Goal: Task Accomplishment & Management: Complete application form

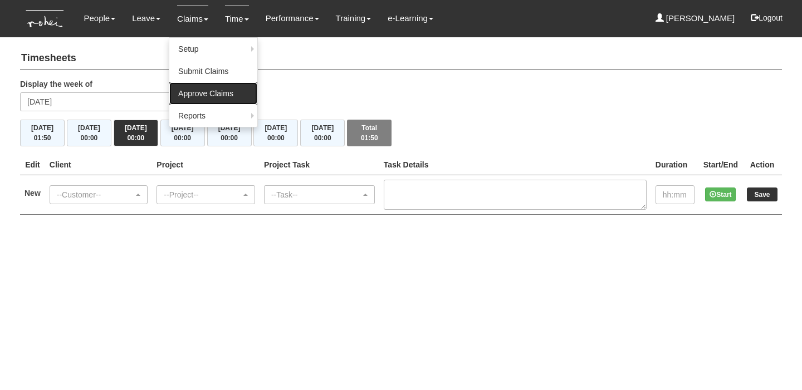
click at [198, 90] on link "Approve Claims" at bounding box center [213, 93] width 88 height 22
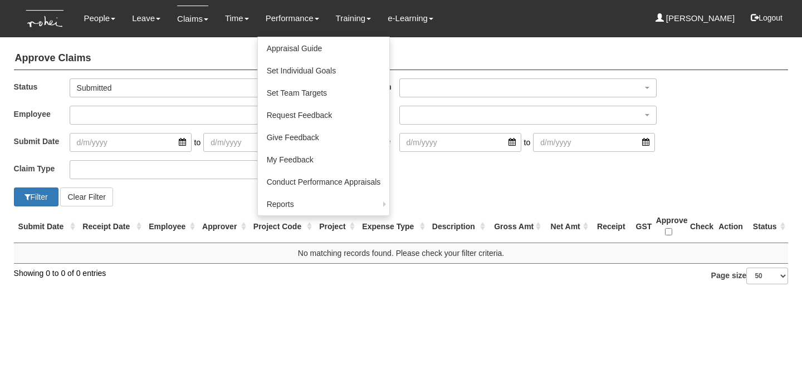
select select "50"
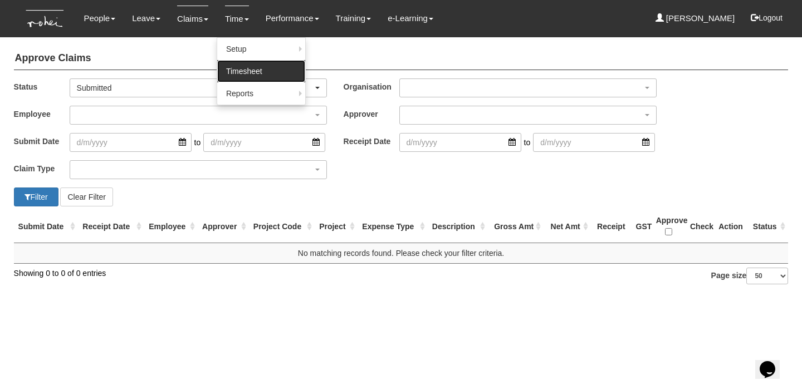
click at [234, 67] on link "Timesheet" at bounding box center [261, 71] width 88 height 22
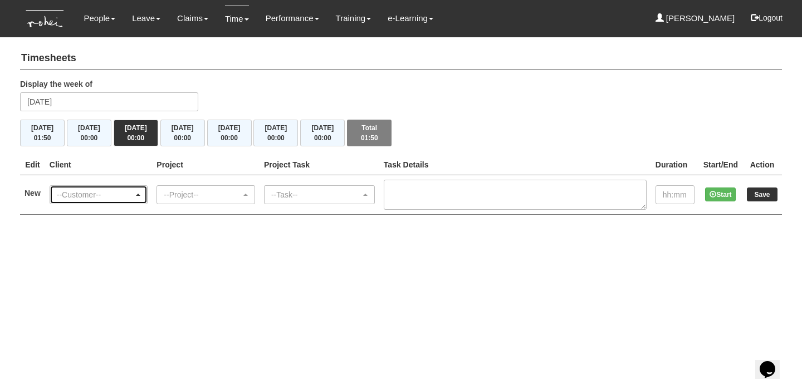
click at [95, 189] on div "--Customer--" at bounding box center [95, 194] width 77 height 11
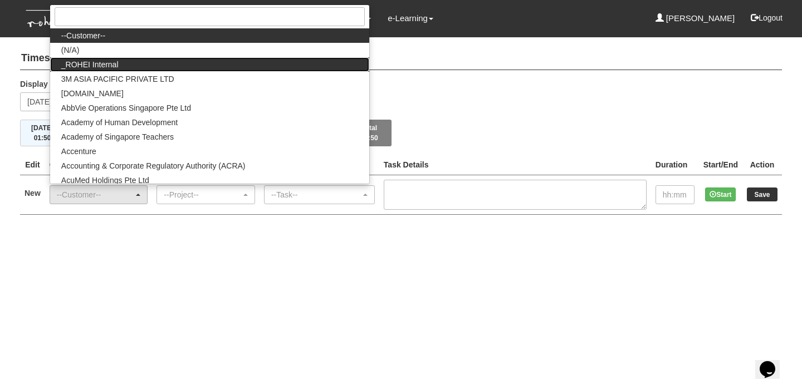
click at [157, 69] on link "_ROHEI Internal" at bounding box center [209, 64] width 319 height 14
select select "397"
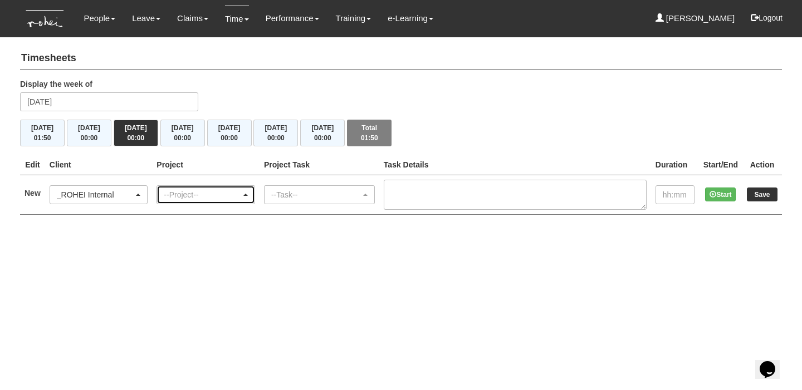
click at [205, 192] on div "--Project--" at bounding box center [202, 194] width 77 height 11
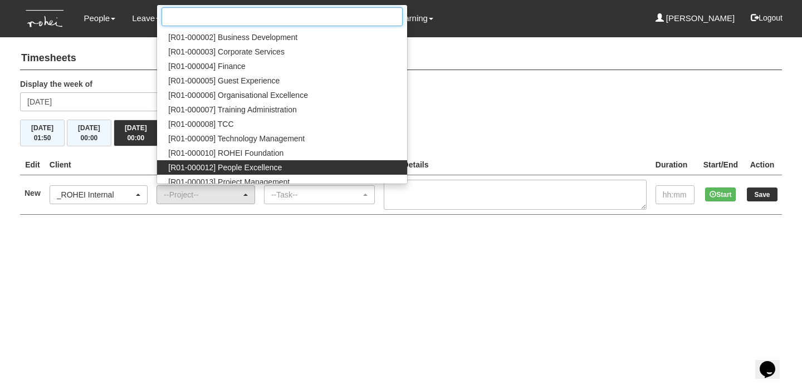
scroll to position [55, 0]
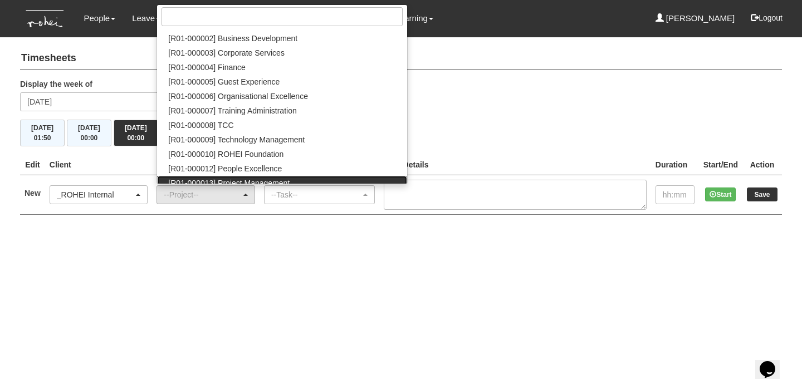
click at [271, 176] on link "[R01-000013] Project Management" at bounding box center [282, 183] width 250 height 14
select select "1495"
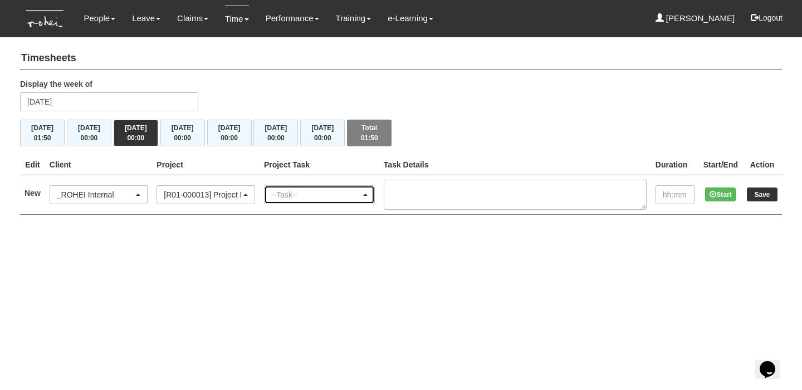
click at [296, 195] on div "--Task--" at bounding box center [316, 194] width 90 height 11
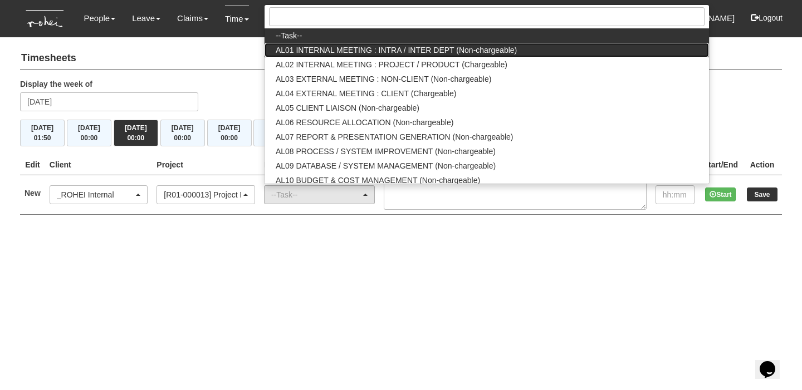
click at [339, 53] on span "AL01 INTERNAL MEETING : INTRA / INTER DEPT (Non-chargeable)" at bounding box center [396, 50] width 241 height 11
select select "40"
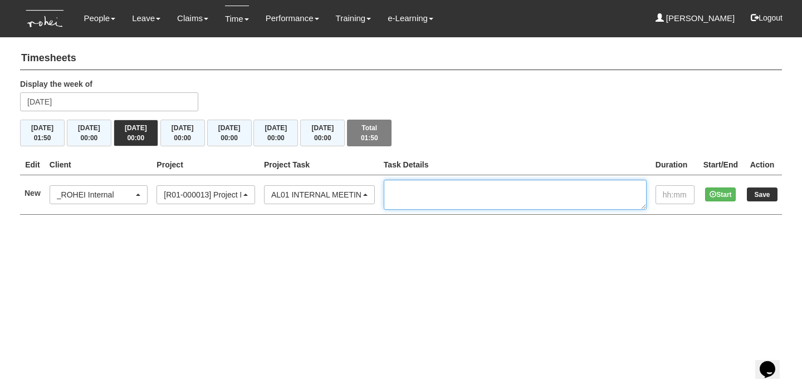
click at [450, 202] on textarea at bounding box center [515, 195] width 263 height 30
type textarea "1-1 [PERSON_NAME]"
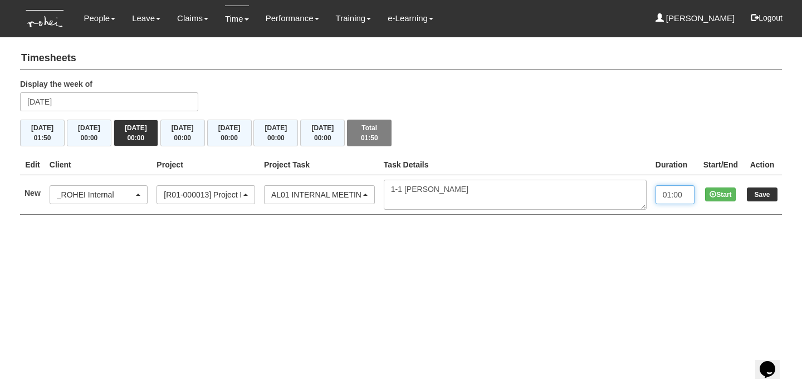
type input "01:00"
click at [762, 189] on input "Save" at bounding box center [762, 195] width 31 height 14
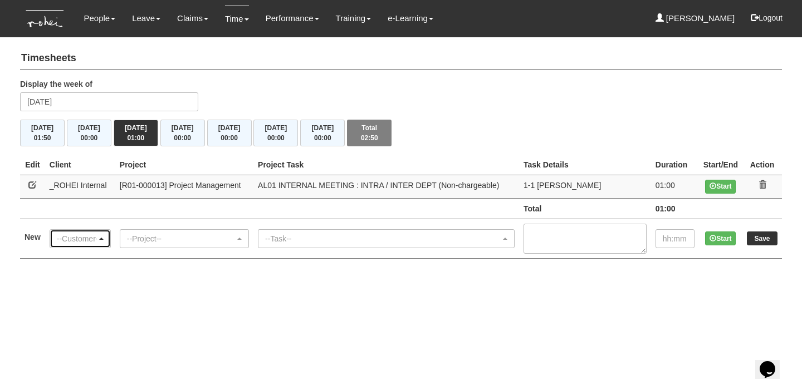
click at [77, 234] on div "--Customer--" at bounding box center [77, 238] width 40 height 11
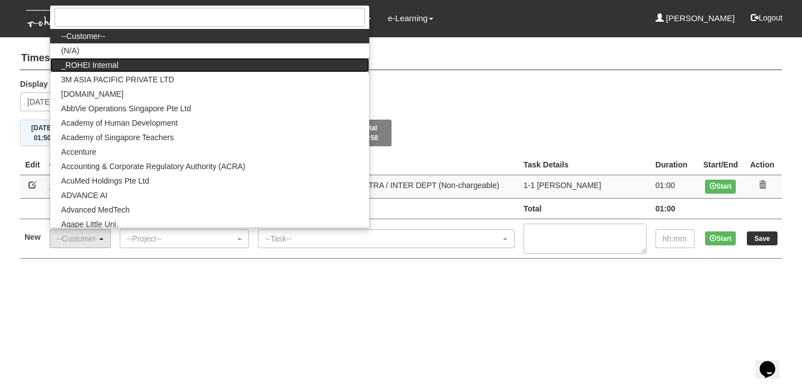
click at [136, 66] on link "_ROHEI Internal" at bounding box center [209, 65] width 319 height 14
select select "397"
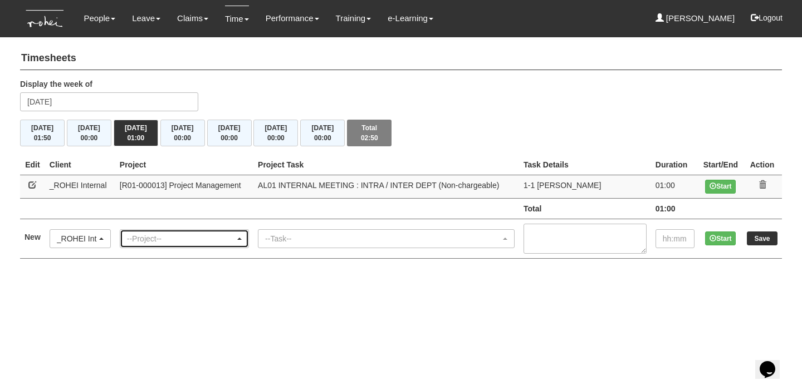
click at [178, 235] on div "--Project--" at bounding box center [181, 238] width 108 height 11
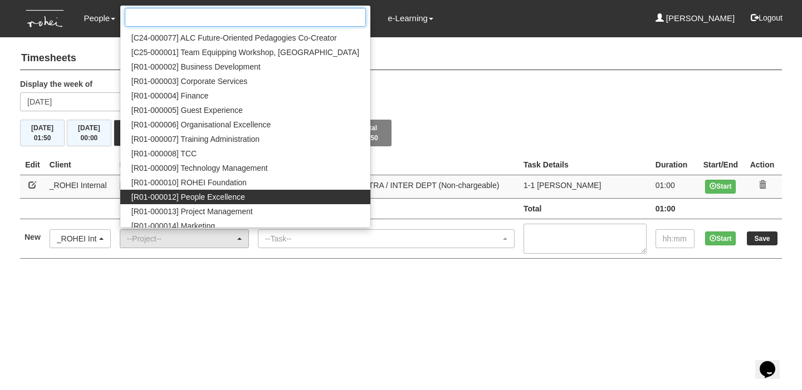
scroll to position [28, 0]
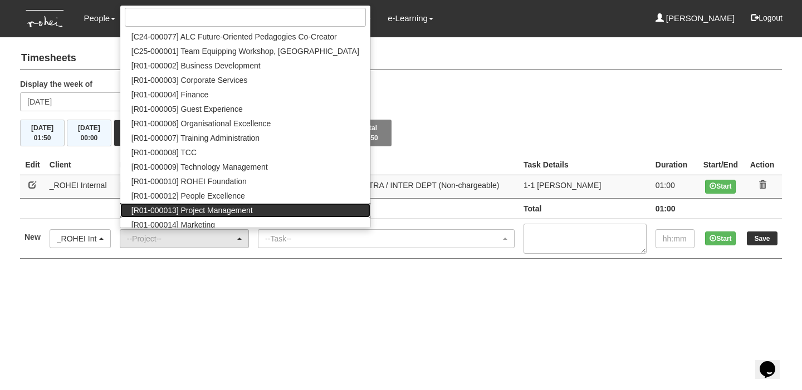
click at [226, 211] on span "[R01-000013] Project Management" at bounding box center [191, 210] width 121 height 11
select select "1495"
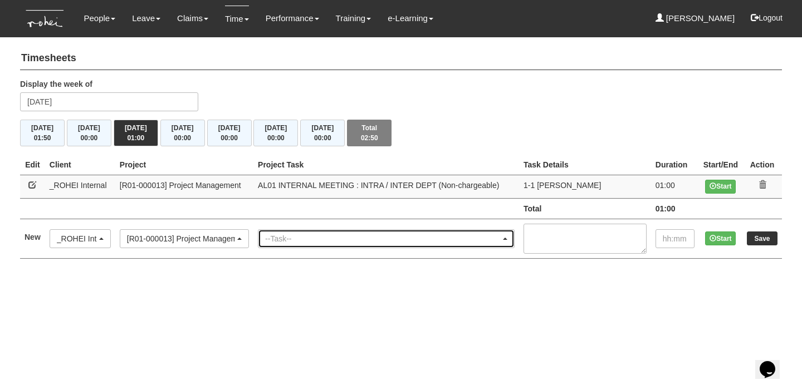
click at [295, 237] on div "--Task--" at bounding box center [383, 238] width 236 height 11
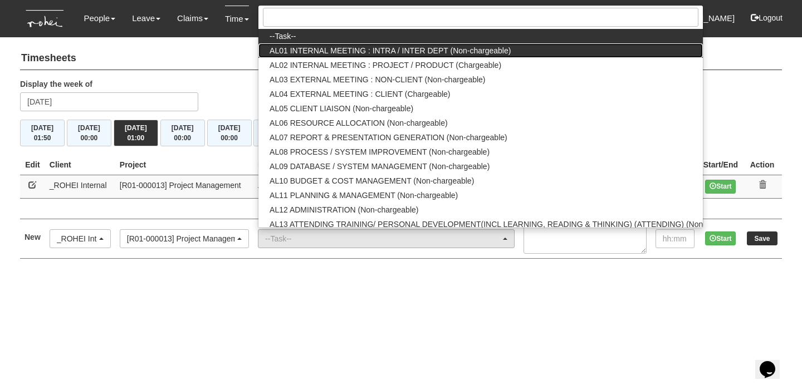
click at [359, 54] on span "AL01 INTERNAL MEETING : INTRA / INTER DEPT (Non-chargeable)" at bounding box center [390, 50] width 241 height 11
select select "40"
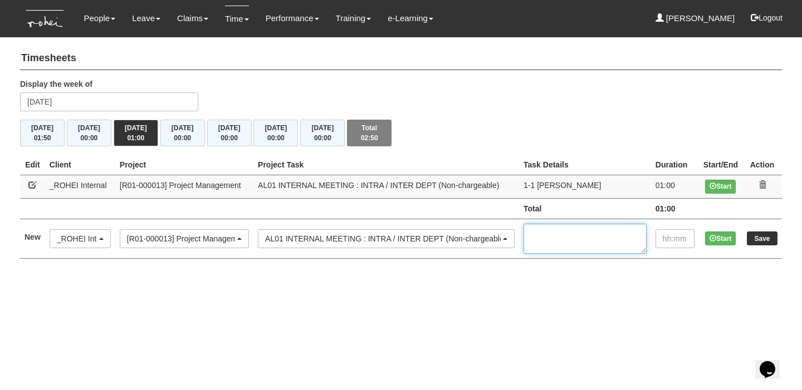
click at [573, 243] on textarea at bounding box center [585, 239] width 123 height 30
type textarea "MCR Process"
type input "00:30"
click at [751, 238] on input "Save" at bounding box center [762, 239] width 31 height 14
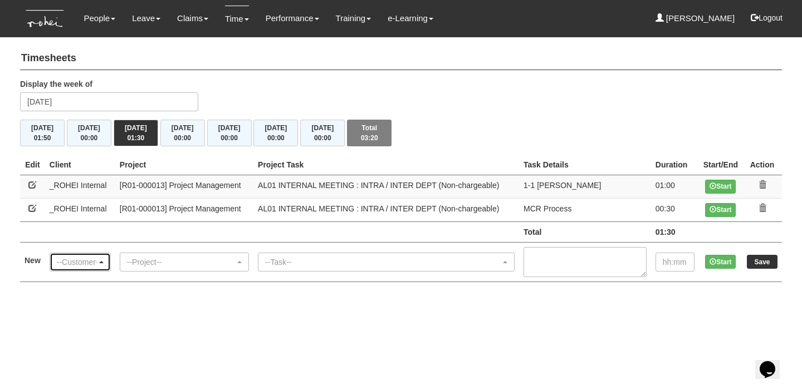
click at [77, 258] on div "--Customer--" at bounding box center [77, 262] width 40 height 11
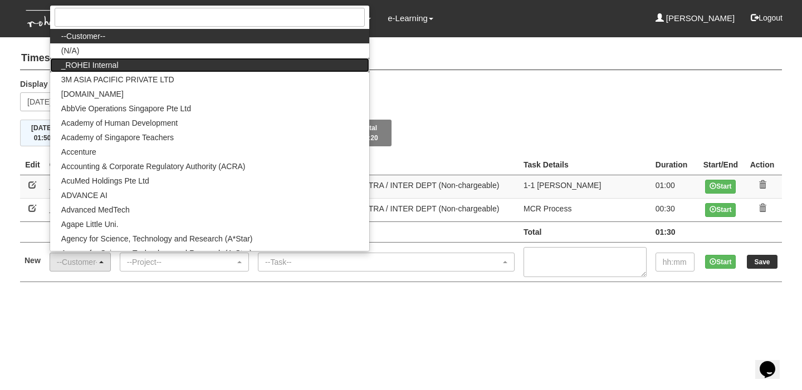
click at [161, 66] on link "_ROHEI Internal" at bounding box center [209, 65] width 319 height 14
select select "397"
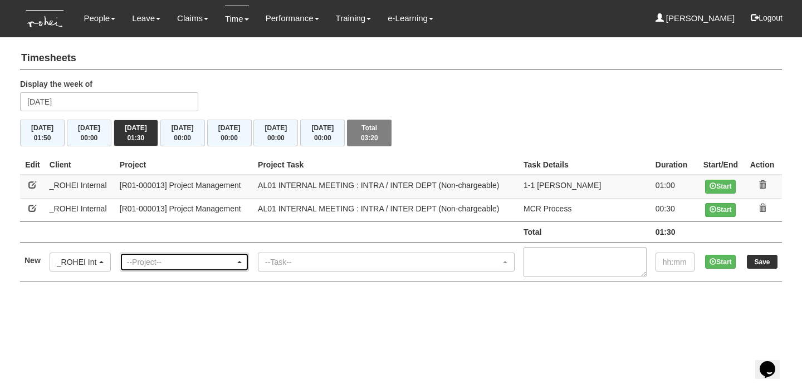
click at [175, 264] on div "--Project--" at bounding box center [181, 262] width 108 height 11
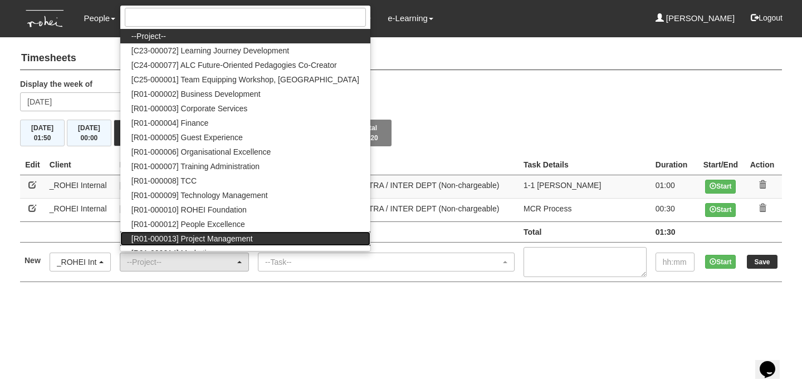
click at [213, 233] on span "[R01-000013] Project Management" at bounding box center [191, 238] width 121 height 11
select select "1495"
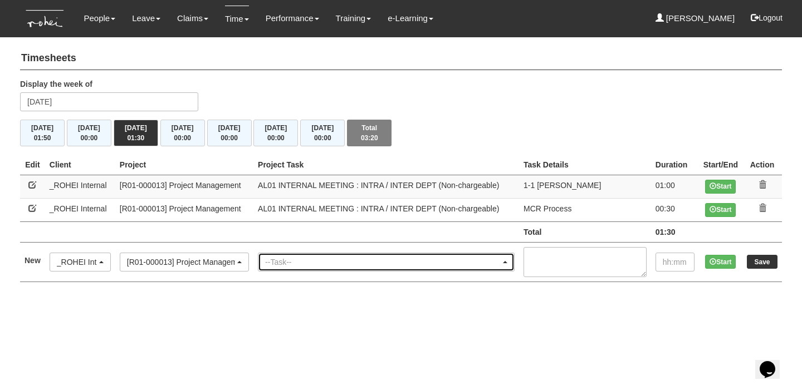
click at [292, 262] on div "--Task--" at bounding box center [383, 262] width 236 height 11
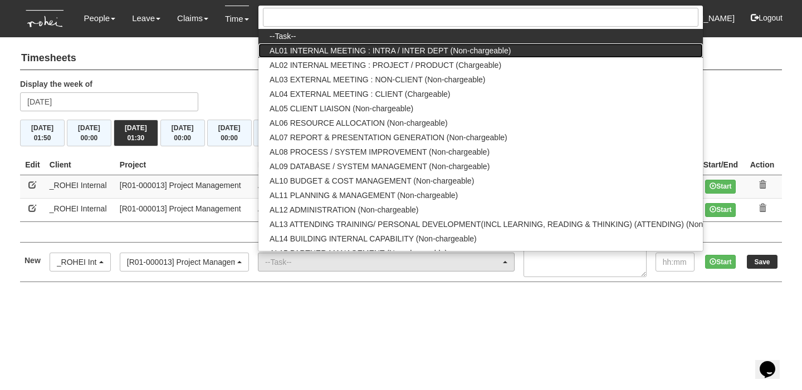
click at [369, 52] on span "AL01 INTERNAL MEETING : INTRA / INTER DEPT (Non-chargeable)" at bounding box center [390, 50] width 241 height 11
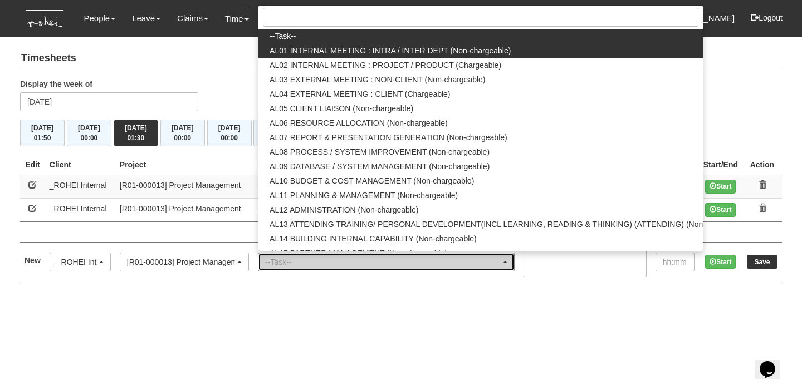
select select "40"
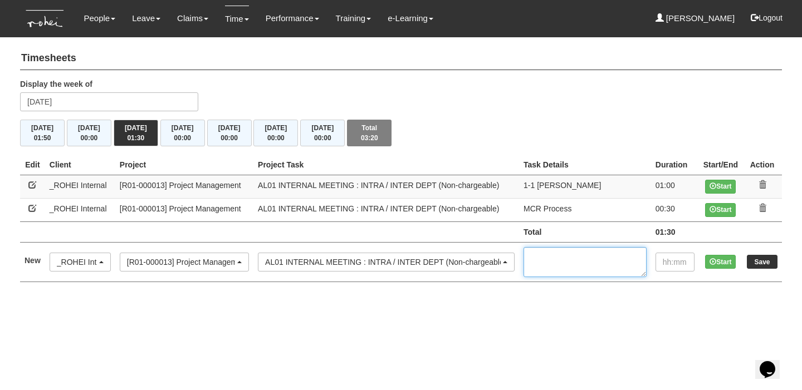
click at [553, 251] on textarea at bounding box center [585, 262] width 123 height 30
type textarea "1-1 [PERSON_NAME]"
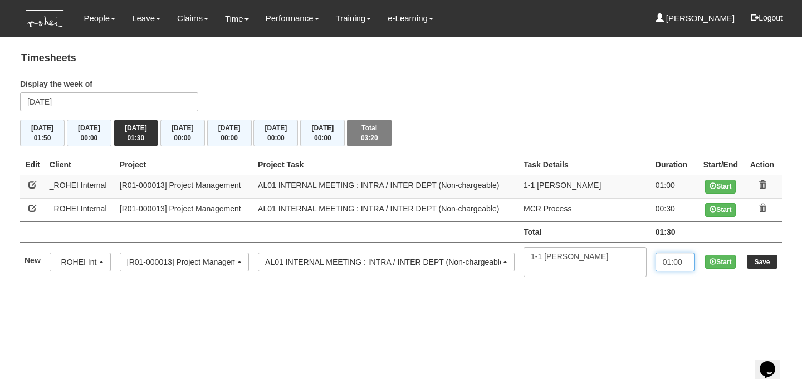
type input "01:00"
click at [769, 256] on input "Save" at bounding box center [762, 262] width 31 height 14
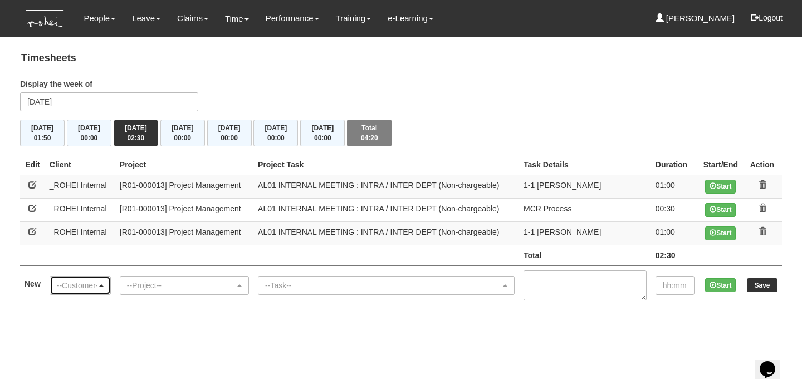
click at [85, 291] on div "--Customer--" at bounding box center [80, 286] width 60 height 18
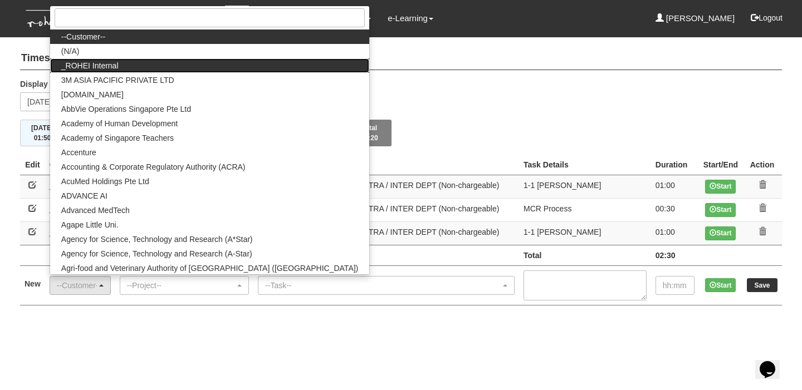
click at [146, 65] on link "_ROHEI Internal" at bounding box center [209, 65] width 319 height 14
select select "397"
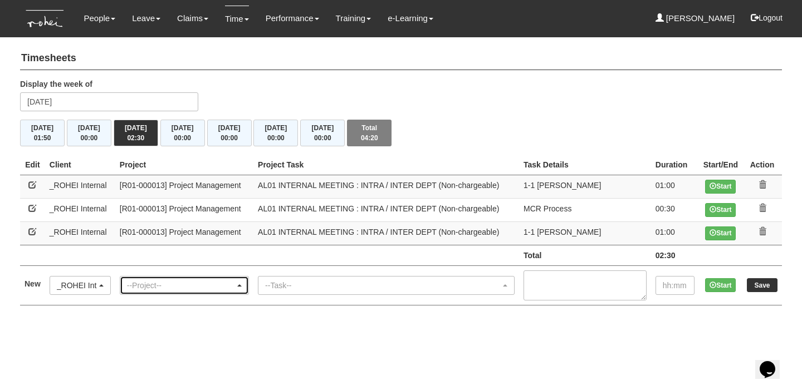
click at [184, 284] on div "--Project--" at bounding box center [181, 285] width 108 height 11
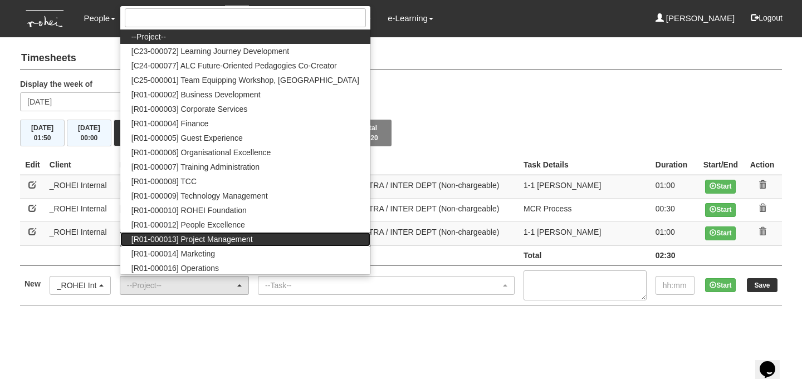
click at [217, 243] on link "[R01-000013] Project Management" at bounding box center [245, 239] width 250 height 14
select select "1495"
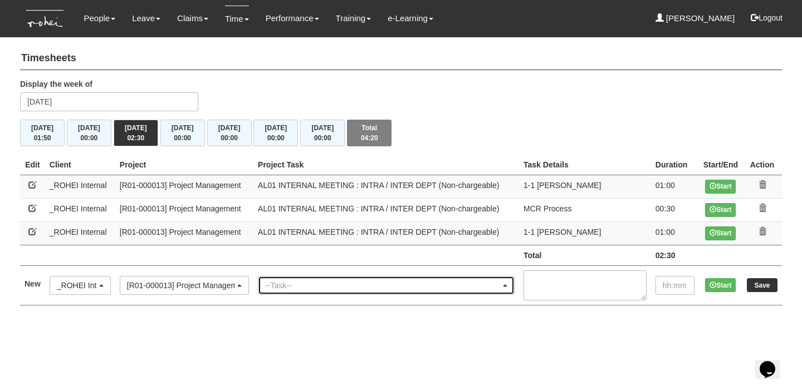
click at [307, 292] on div "--Task--" at bounding box center [386, 286] width 256 height 18
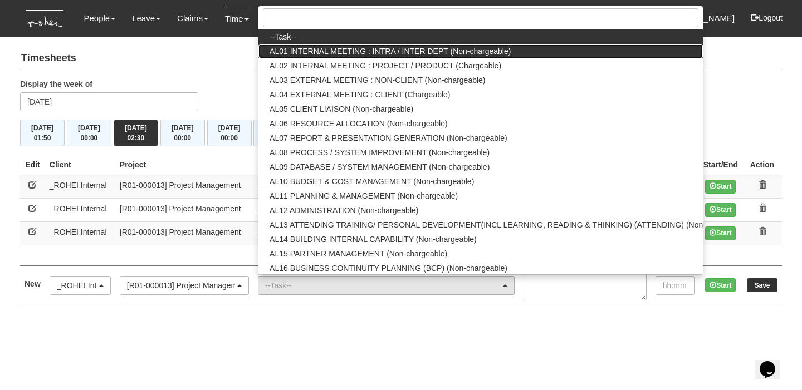
click at [409, 46] on span "AL01 INTERNAL MEETING : INTRA / INTER DEPT (Non-chargeable)" at bounding box center [390, 51] width 241 height 11
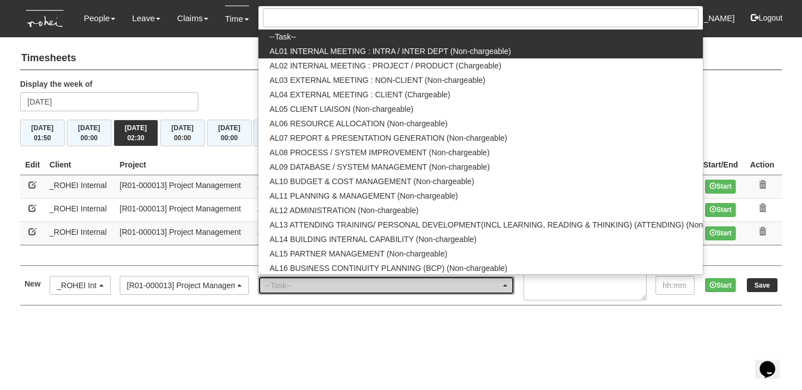
select select "40"
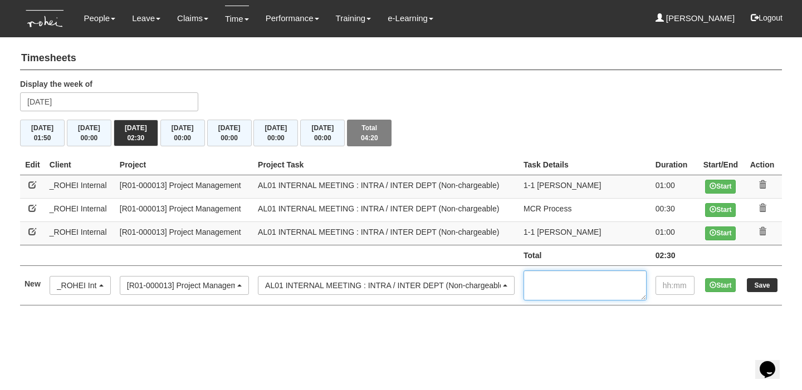
click at [546, 282] on textarea at bounding box center [585, 286] width 123 height 30
type textarea "1-1 Dee"
type input "00:30"
click at [750, 281] on input "Save" at bounding box center [762, 286] width 31 height 14
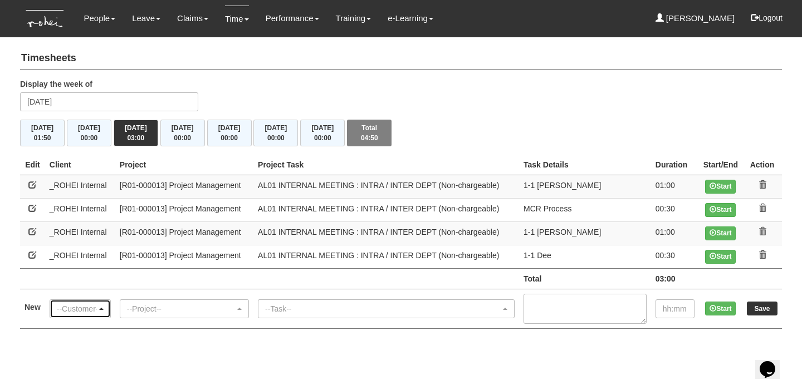
click at [76, 307] on div "--Customer--" at bounding box center [77, 309] width 40 height 11
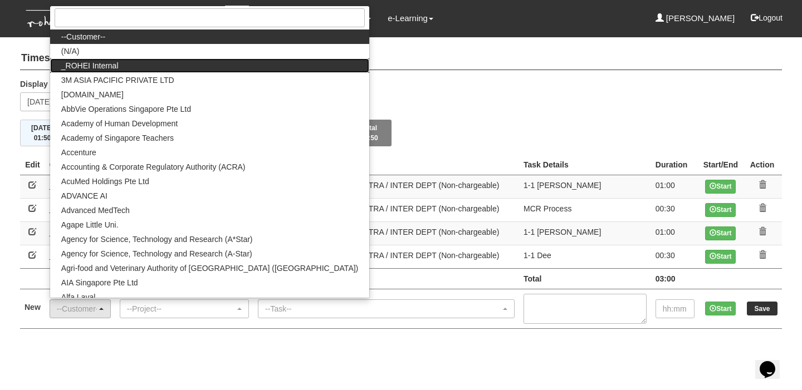
click at [147, 60] on link "_ROHEI Internal" at bounding box center [209, 65] width 319 height 14
select select "397"
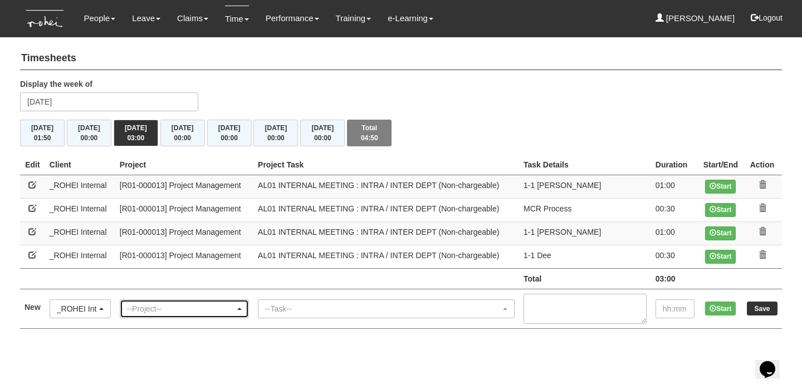
click at [183, 310] on div "--Project--" at bounding box center [181, 309] width 108 height 11
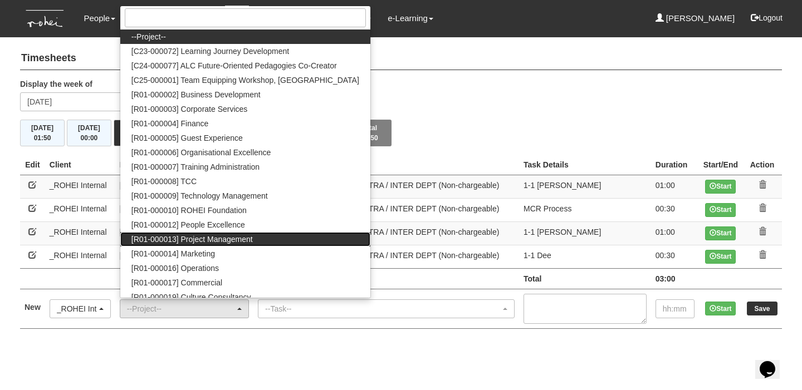
click at [233, 240] on span "[R01-000013] Project Management" at bounding box center [191, 239] width 121 height 11
select select "1495"
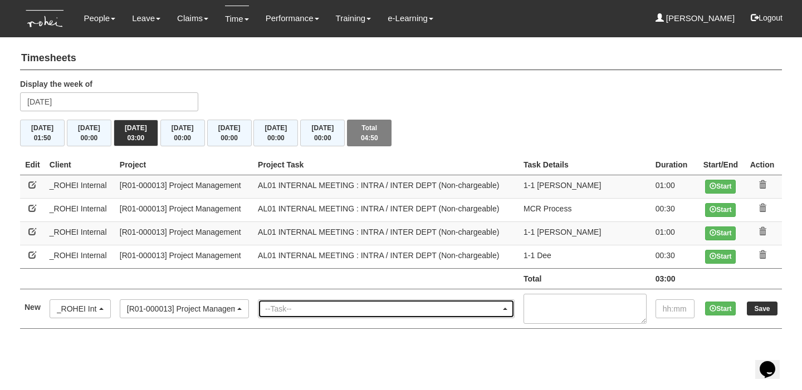
click at [282, 306] on div "--Task--" at bounding box center [383, 309] width 236 height 11
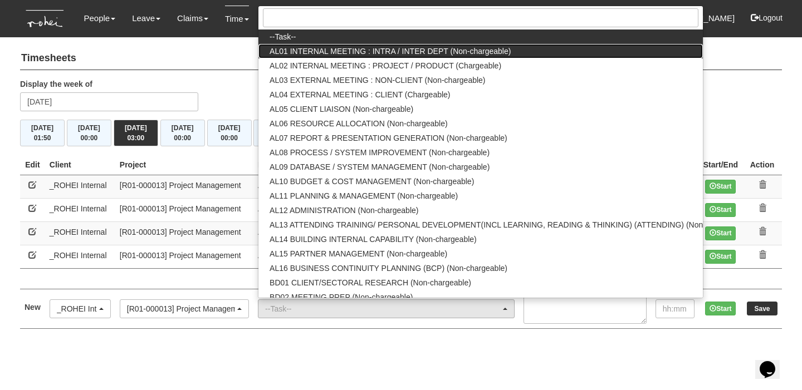
click at [393, 48] on span "AL01 INTERNAL MEETING : INTRA / INTER DEPT (Non-chargeable)" at bounding box center [390, 51] width 241 height 11
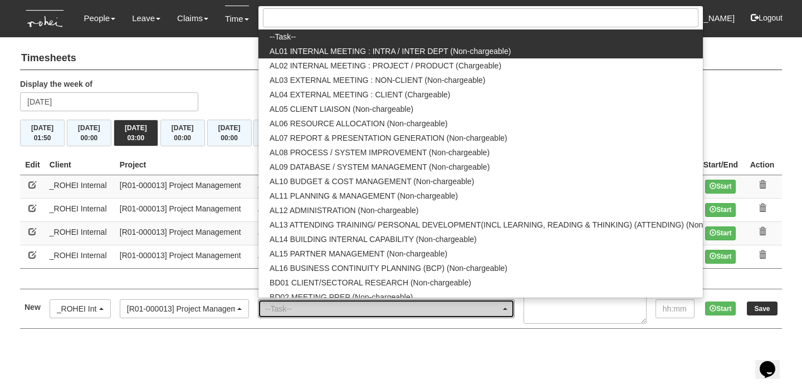
select select "40"
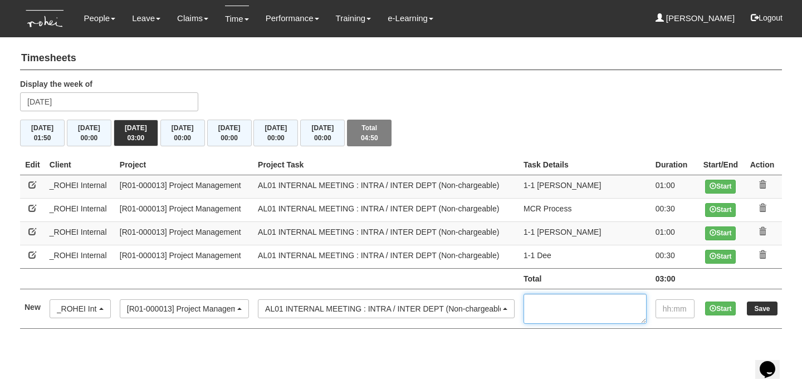
click at [550, 307] on textarea at bounding box center [585, 309] width 123 height 30
type textarea "1-1 [PERSON_NAME]"
type input "00:15"
click at [778, 306] on td "Save" at bounding box center [763, 309] width 40 height 40
click at [759, 307] on input "Save" at bounding box center [762, 309] width 31 height 14
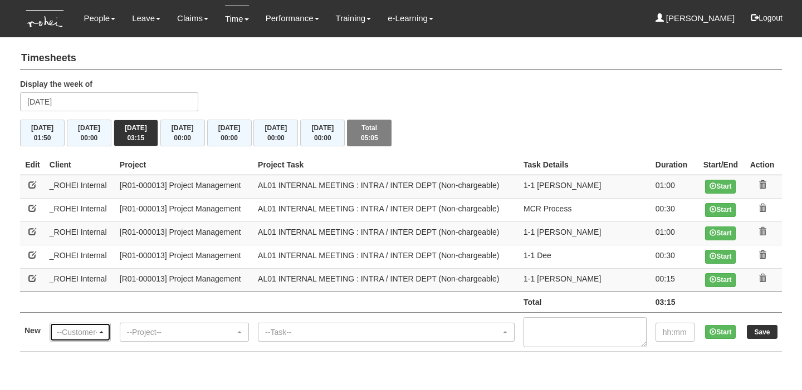
click at [90, 330] on div "--Customer--" at bounding box center [77, 332] width 40 height 11
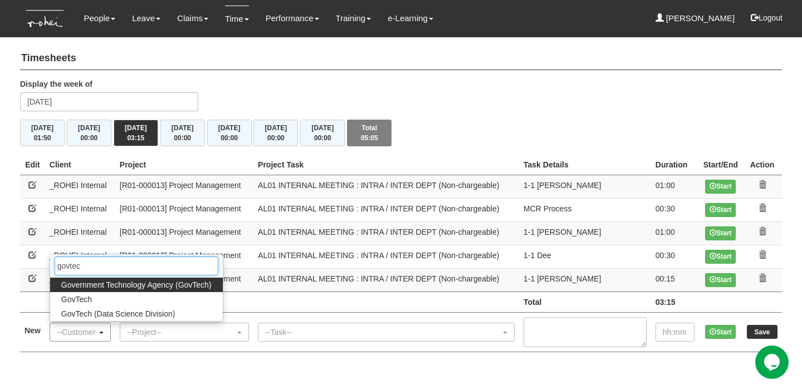
type input "govtech"
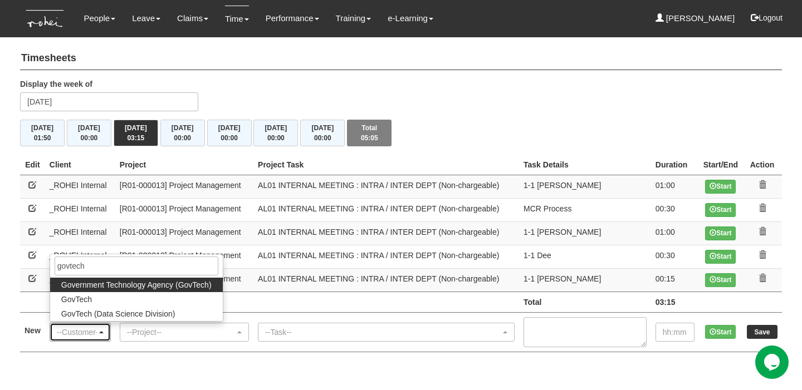
select select "900"
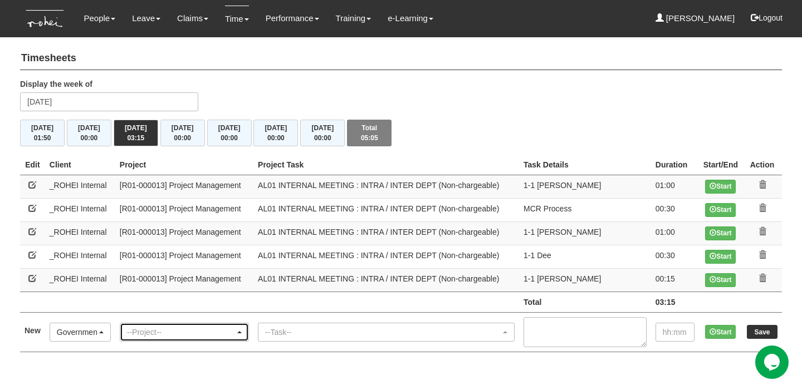
click at [144, 327] on div "--Project--" at bounding box center [181, 332] width 108 height 11
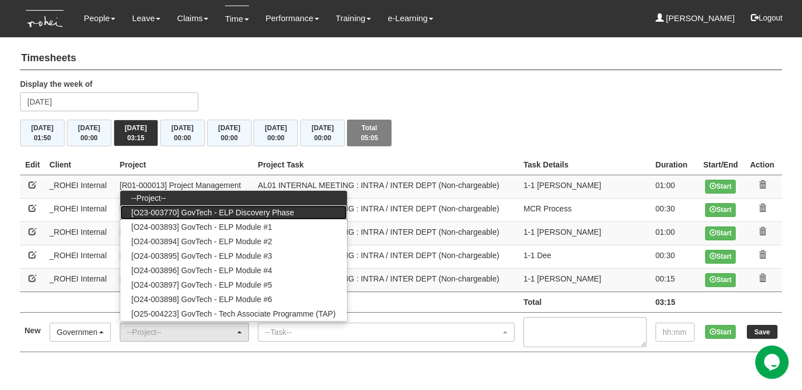
click at [209, 209] on span "[O23-003770] GovTech - ELP Discovery Phase" at bounding box center [212, 212] width 163 height 11
select select "2439"
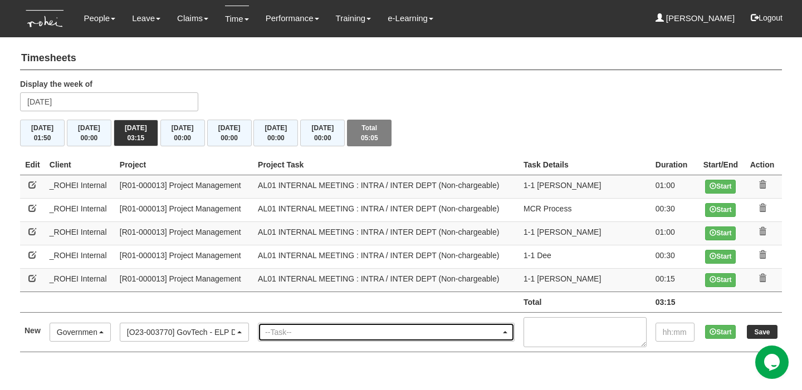
click at [311, 336] on div "--Task--" at bounding box center [386, 333] width 256 height 18
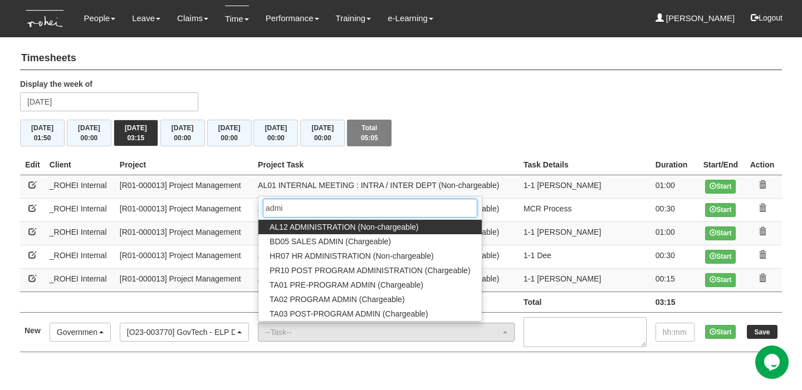
type input "admin"
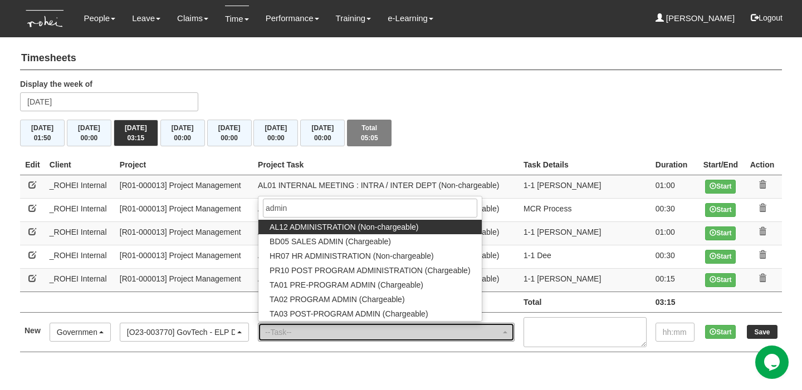
select select "51"
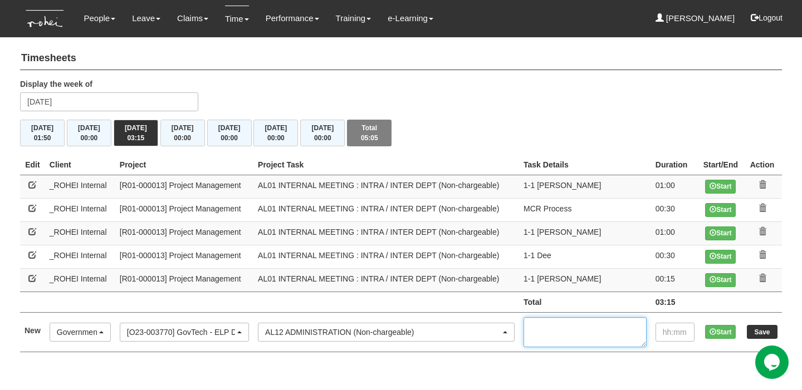
click at [582, 328] on textarea at bounding box center [585, 333] width 123 height 30
type textarea "Postponement"
type input "01:00"
click at [605, 324] on textarea "Postponement" at bounding box center [585, 333] width 123 height 30
type textarea "Postponements"
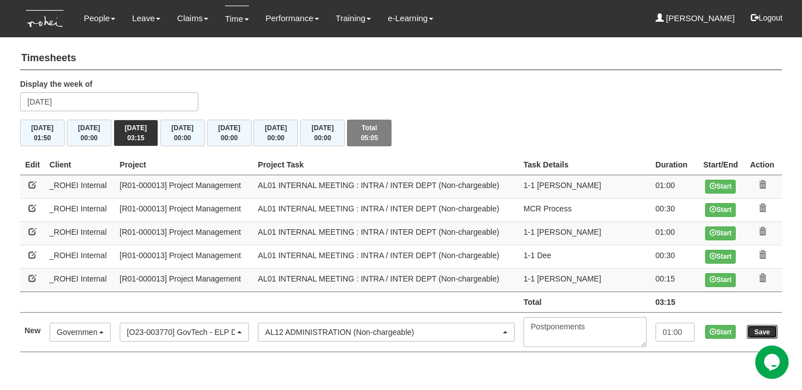
click at [756, 330] on input "Save" at bounding box center [762, 332] width 31 height 14
